Goal: Transaction & Acquisition: Book appointment/travel/reservation

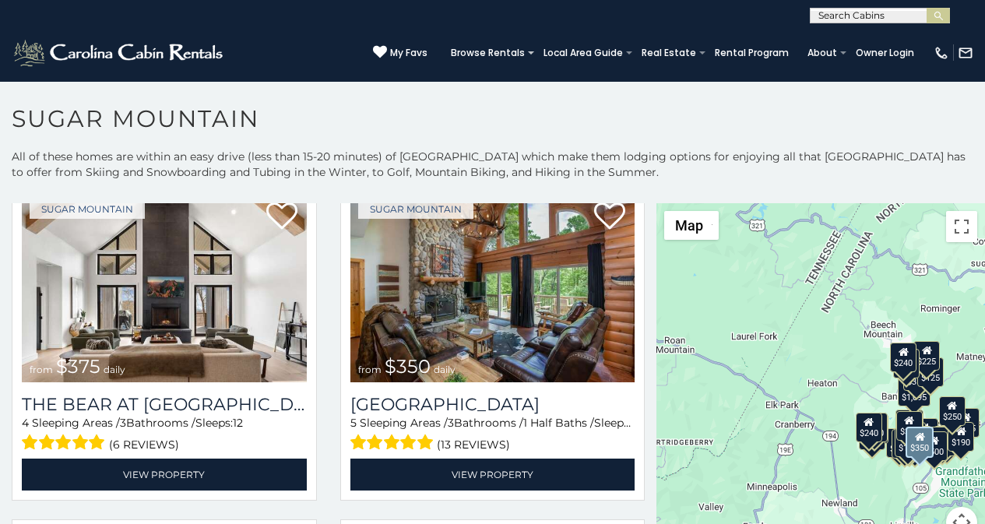
scroll to position [65, 0]
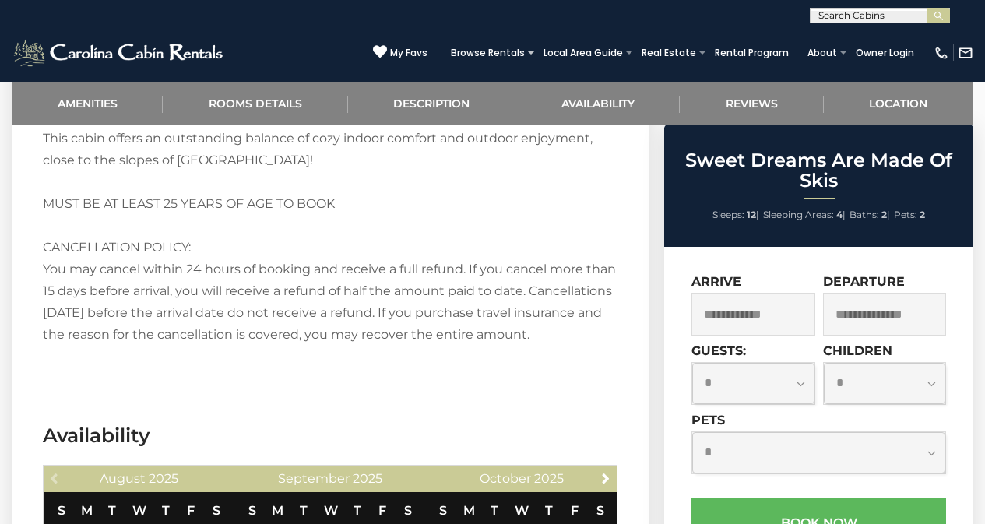
scroll to position [2368, 0]
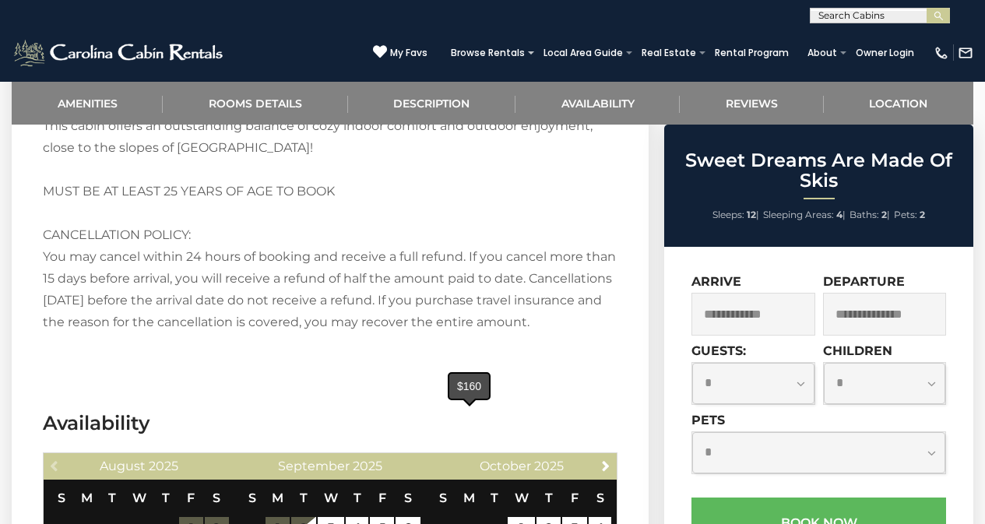
type input "**********"
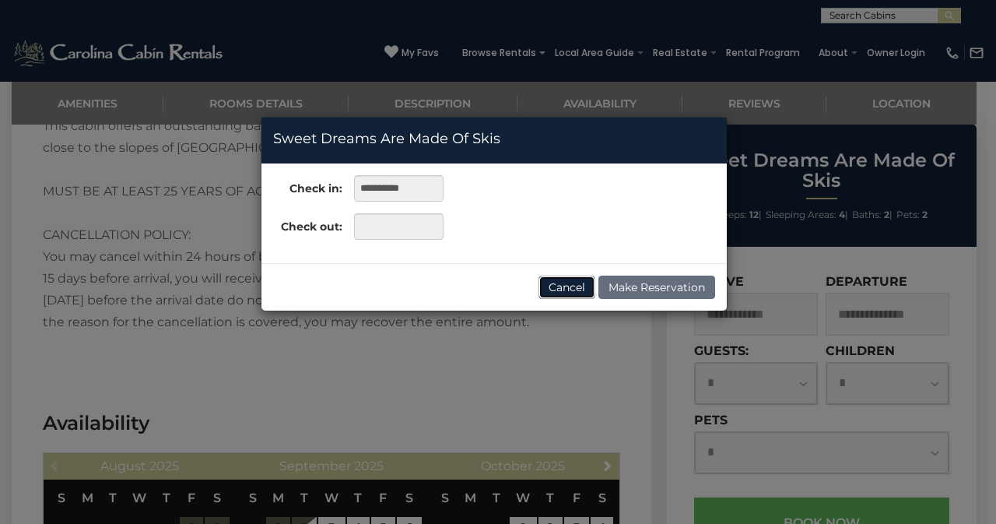
click at [571, 295] on button "Cancel" at bounding box center [567, 287] width 57 height 23
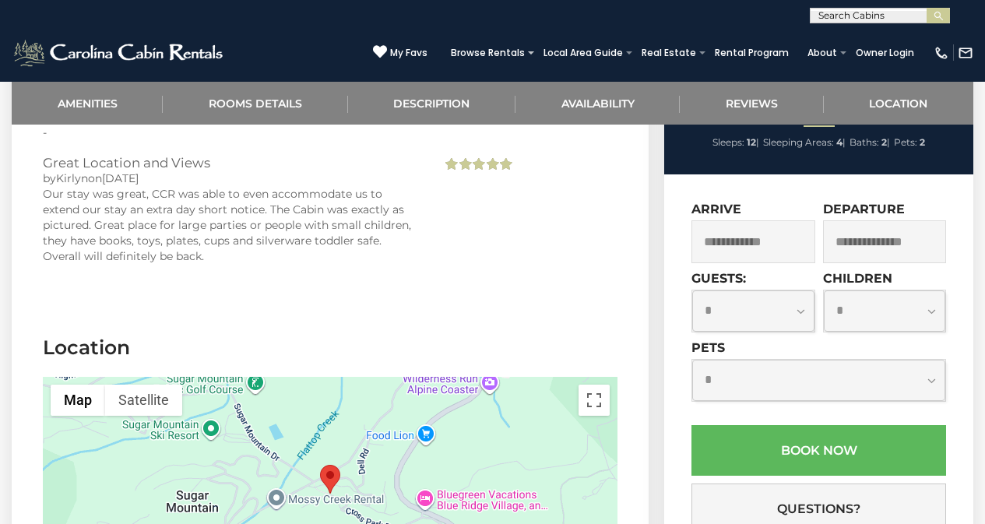
scroll to position [3163, 0]
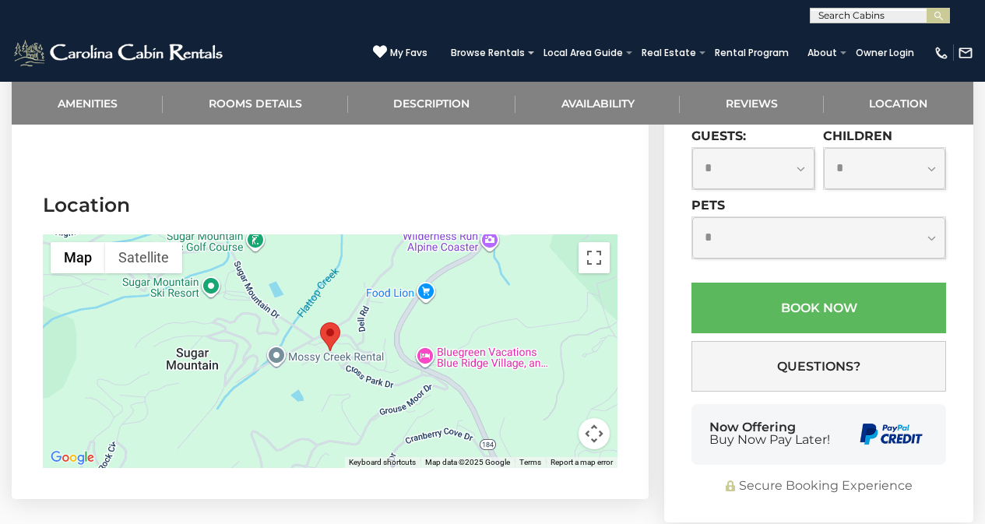
click at [716, 346] on div "**********" at bounding box center [818, 277] width 309 height 490
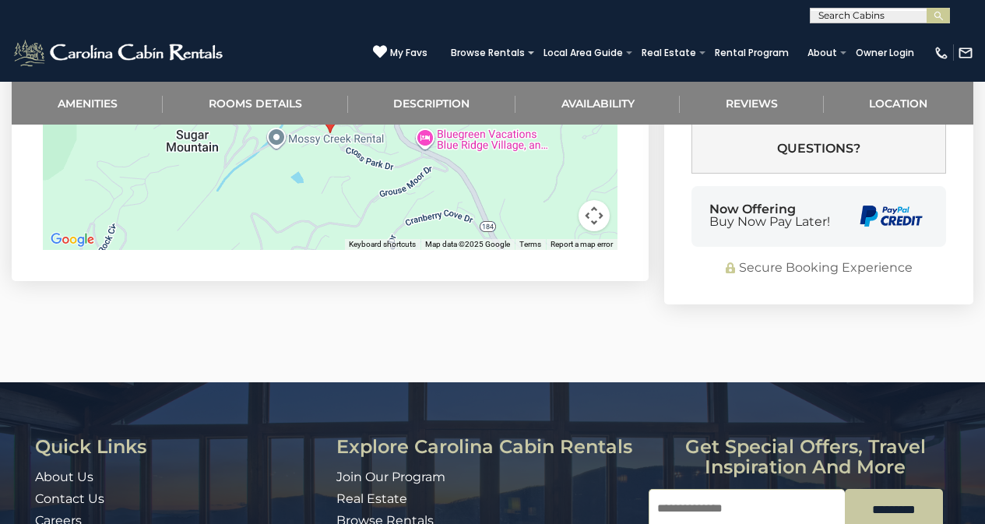
scroll to position [3401, 0]
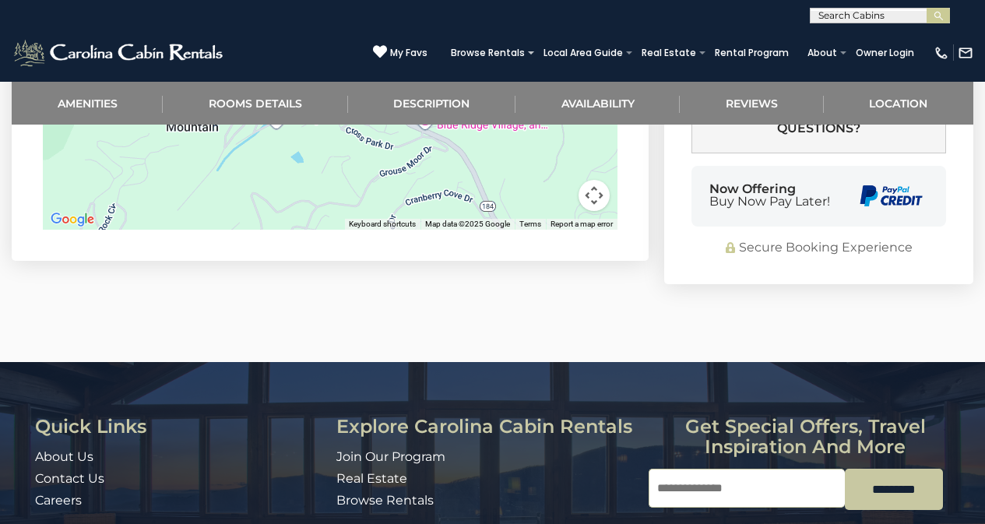
click at [847, 416] on div "Get special offers, travel inspiration and more Email *********" at bounding box center [804, 490] width 313 height 149
click at [743, 419] on div "Quick Links About Us Contact Us Careers Address 491 George Wilson Road Boone, N…" at bounding box center [492, 513] width 938 height 195
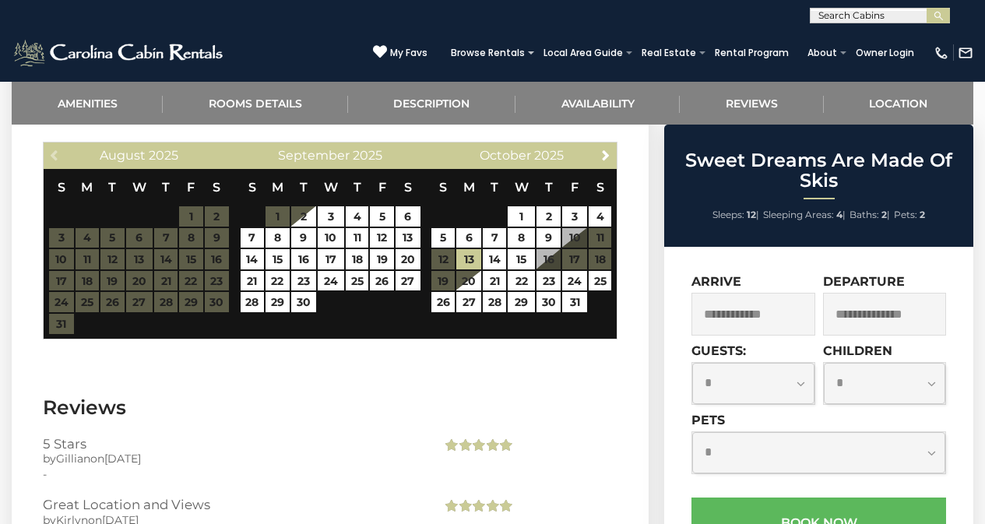
scroll to position [2587, 0]
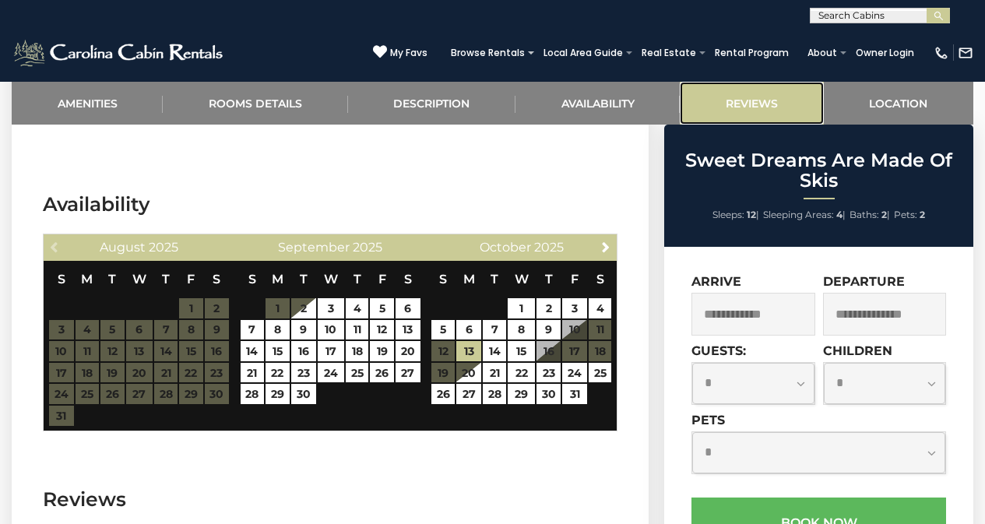
click at [717, 110] on link "Reviews" at bounding box center [751, 103] width 143 height 43
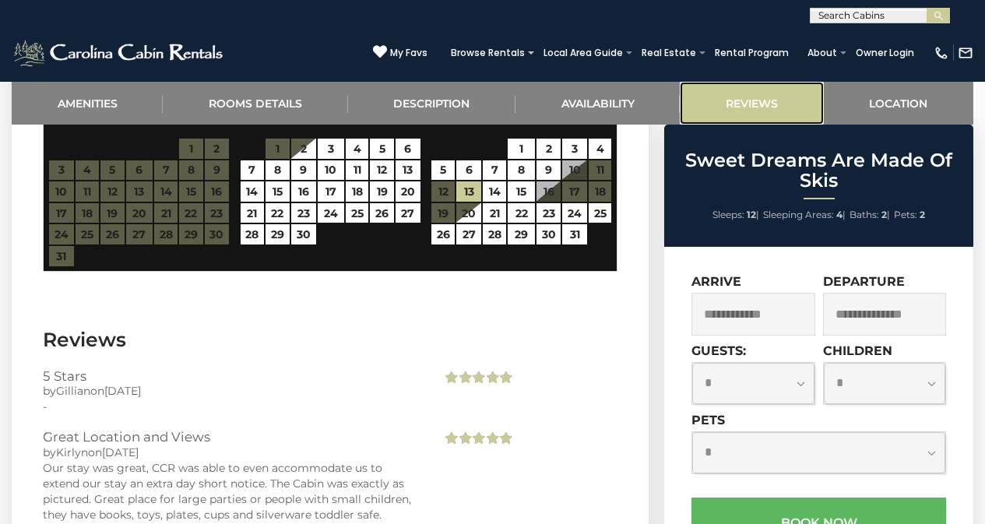
scroll to position [2783, 0]
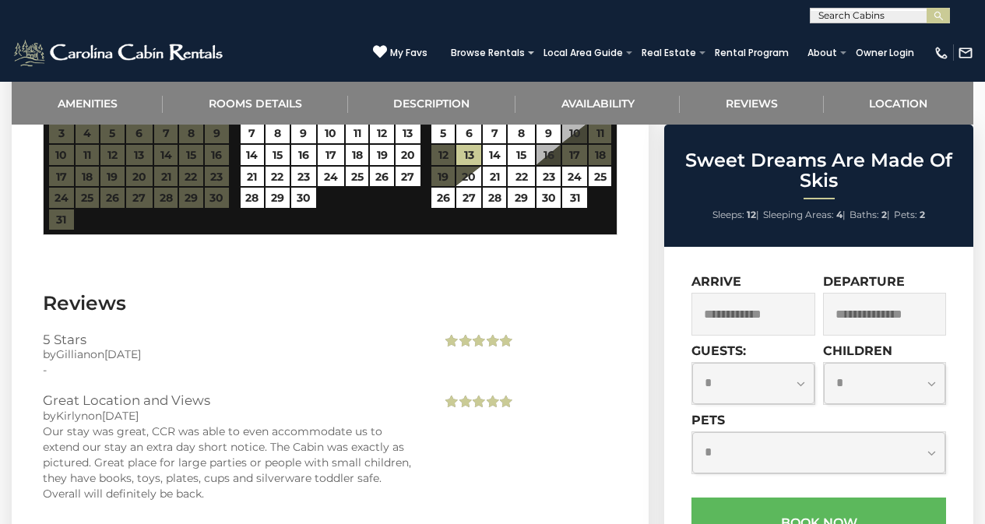
click at [718, 128] on div "Sweet Dreams Are Made Of Skis Sleeps: 12 | Sleeping Areas: 4 | Baths: 2 | Pets:…" at bounding box center [818, 186] width 309 height 122
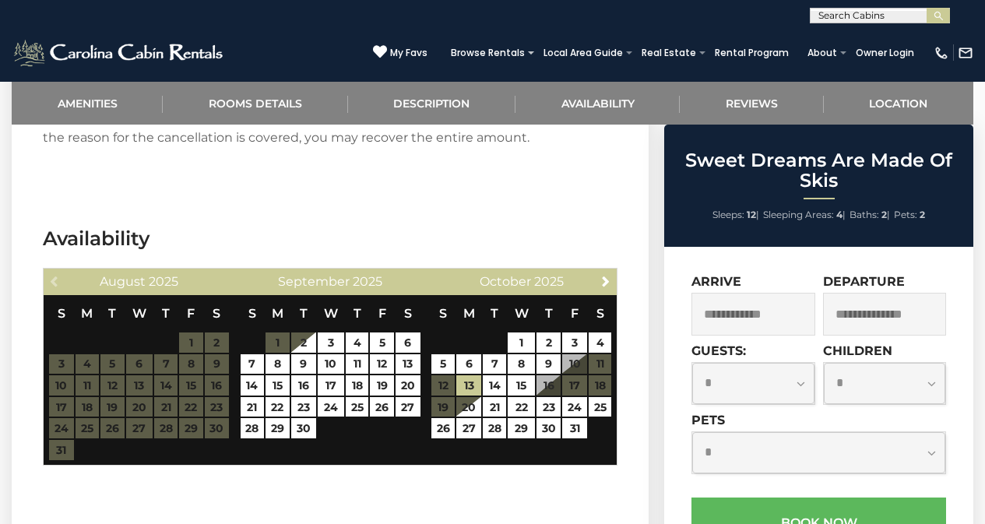
scroll to position [2491, 0]
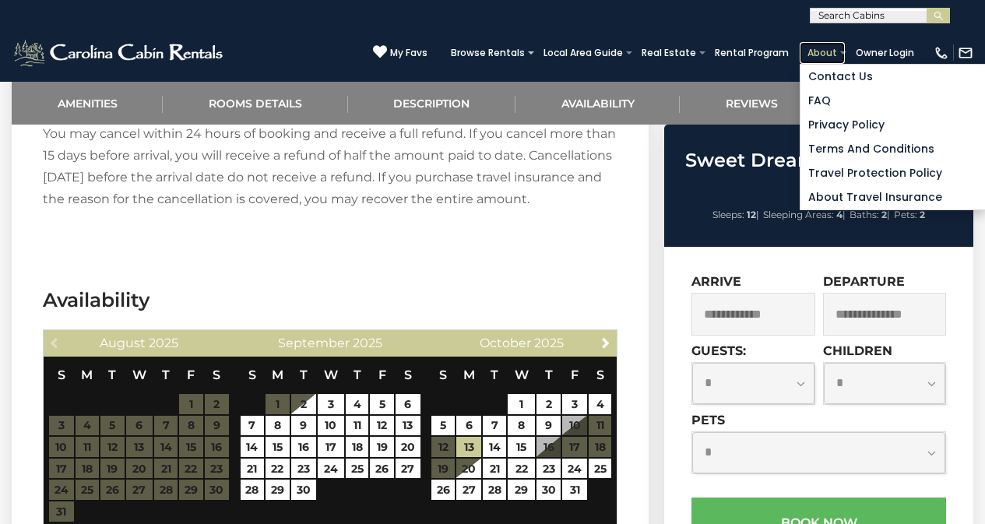
click at [845, 44] on link "About" at bounding box center [821, 53] width 45 height 22
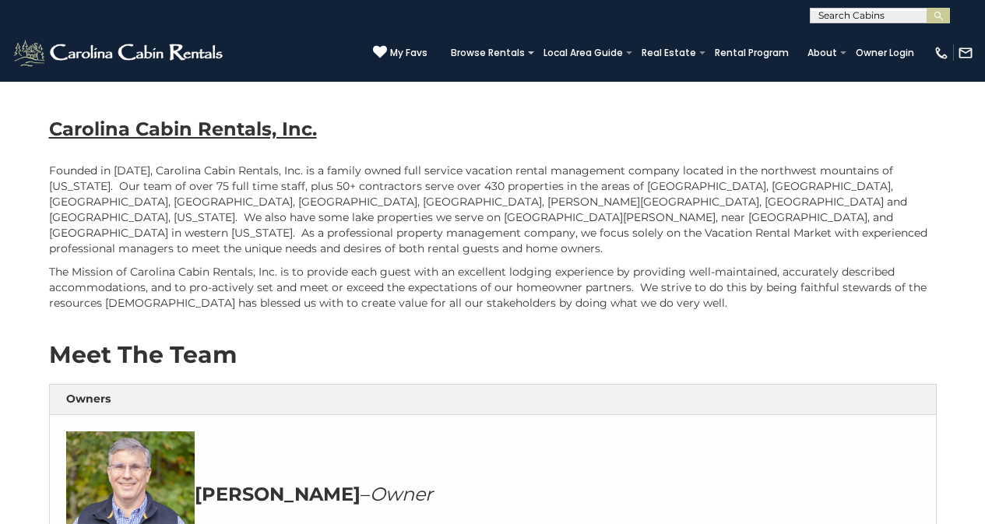
scroll to position [62, 0]
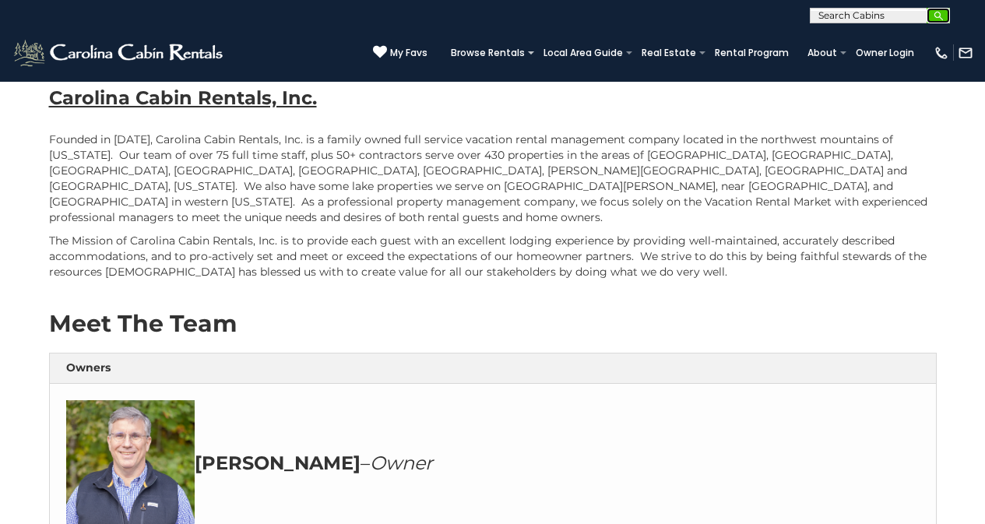
click at [934, 12] on img "submit" at bounding box center [939, 16] width 12 height 12
